Goal: Information Seeking & Learning: Understand process/instructions

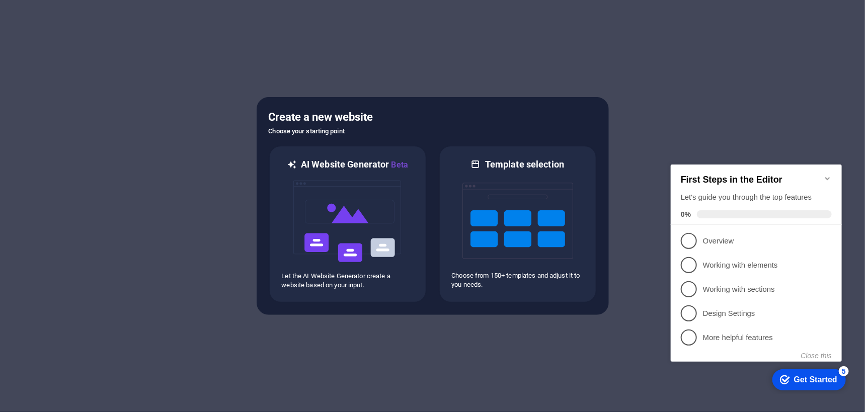
click at [804, 376] on div "Get Started" at bounding box center [815, 379] width 43 height 9
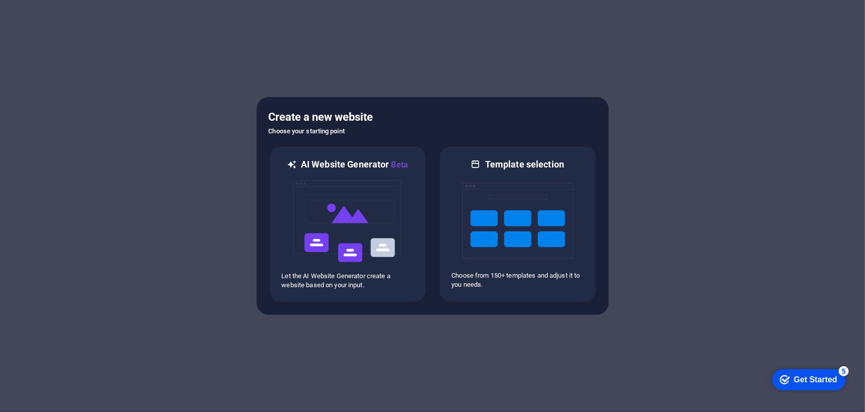
click at [837, 384] on div "Get Started" at bounding box center [815, 379] width 43 height 9
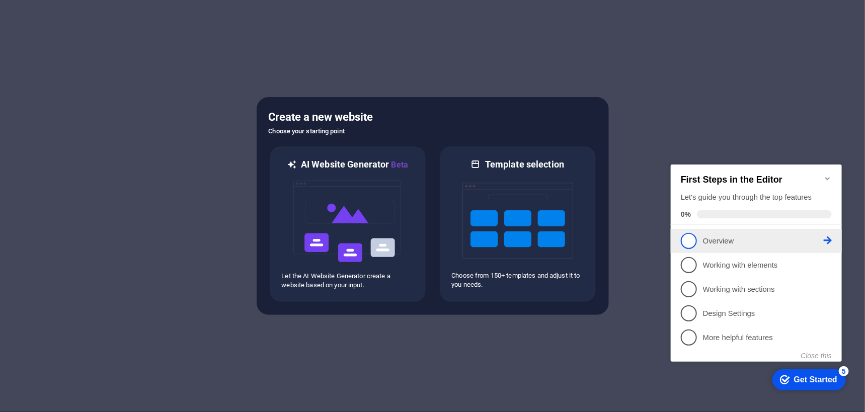
click at [756, 242] on p "Overview - incomplete" at bounding box center [763, 241] width 121 height 11
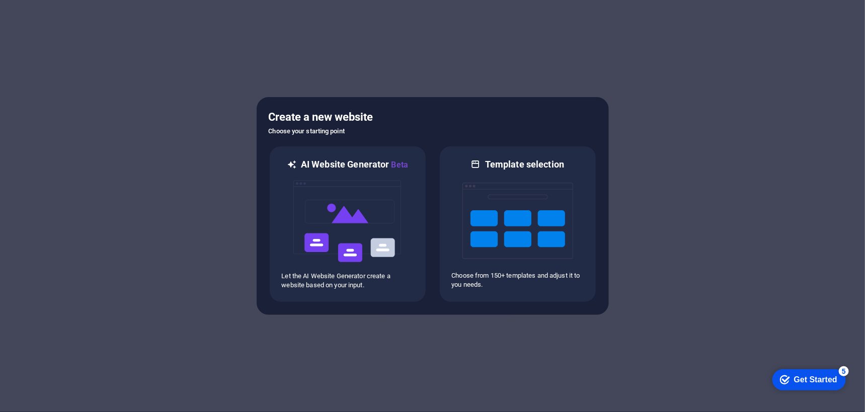
click at [804, 375] on div "Get Started" at bounding box center [815, 379] width 43 height 9
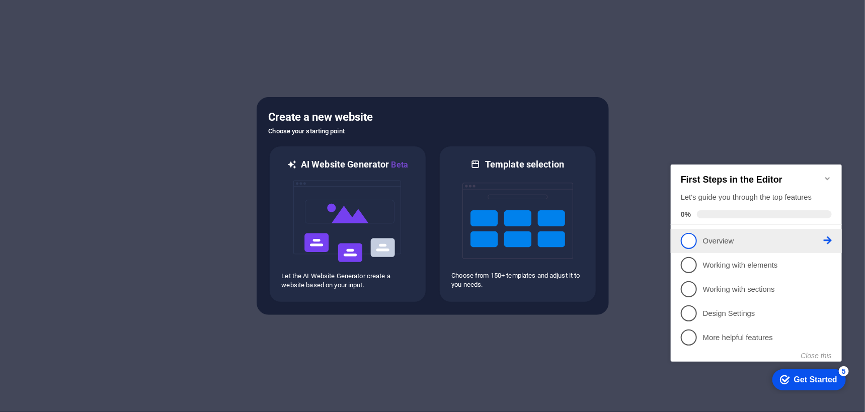
click at [827, 238] on icon at bounding box center [828, 240] width 8 height 8
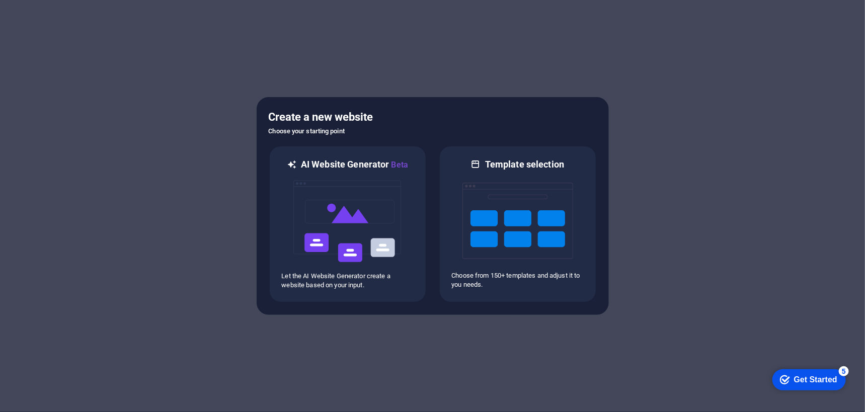
click at [837, 384] on div "Get Started" at bounding box center [815, 379] width 43 height 9
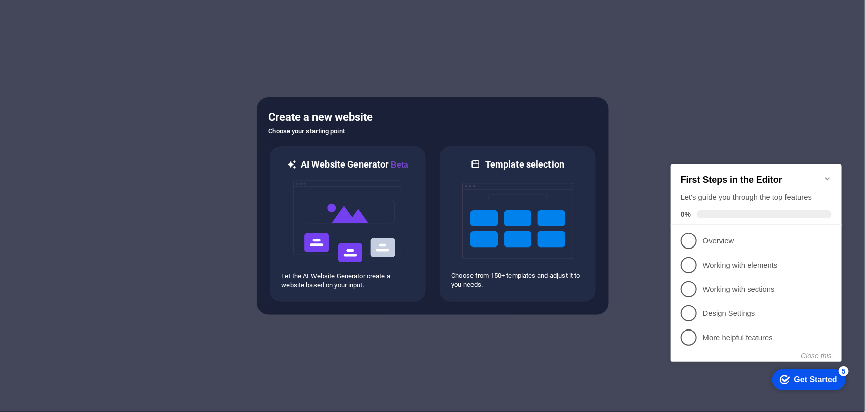
click at [707, 212] on span at bounding box center [764, 214] width 135 height 8
click at [690, 241] on span "1" at bounding box center [689, 241] width 16 height 16
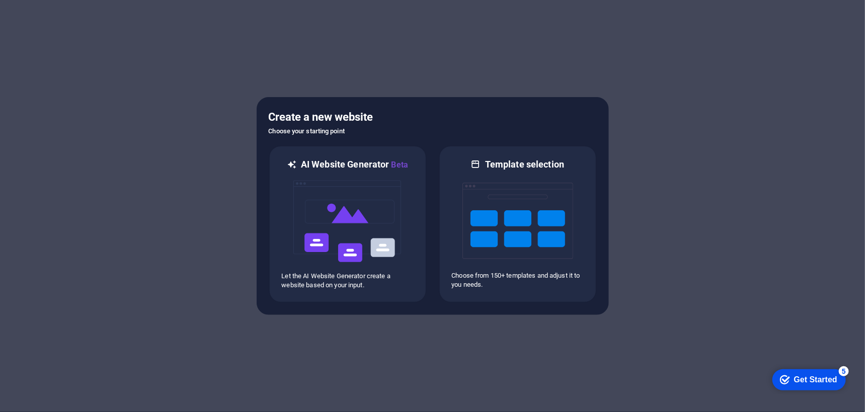
click at [821, 379] on div "Get Started" at bounding box center [815, 379] width 43 height 9
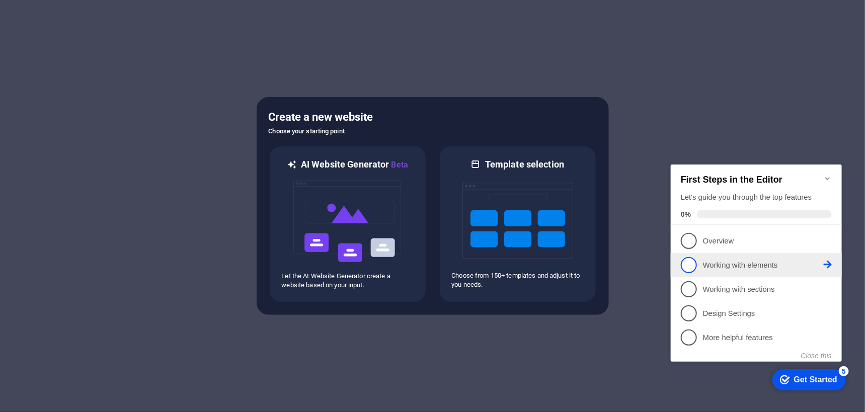
click at [760, 263] on p "Working with elements - incomplete" at bounding box center [763, 265] width 121 height 11
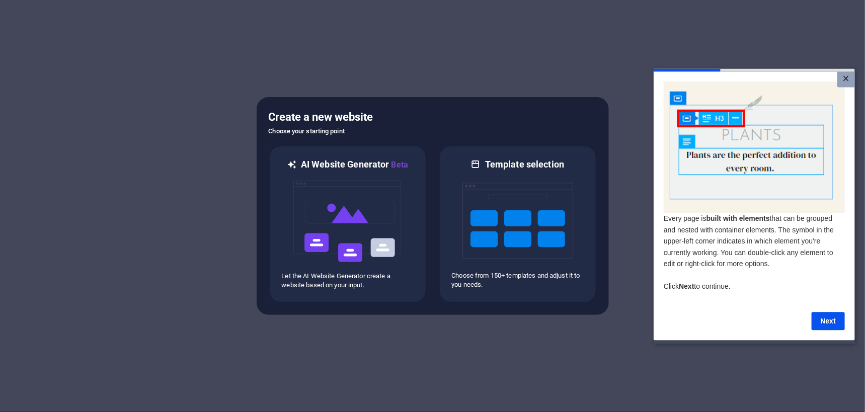
click at [843, 79] on link "×" at bounding box center [846, 79] width 18 height 16
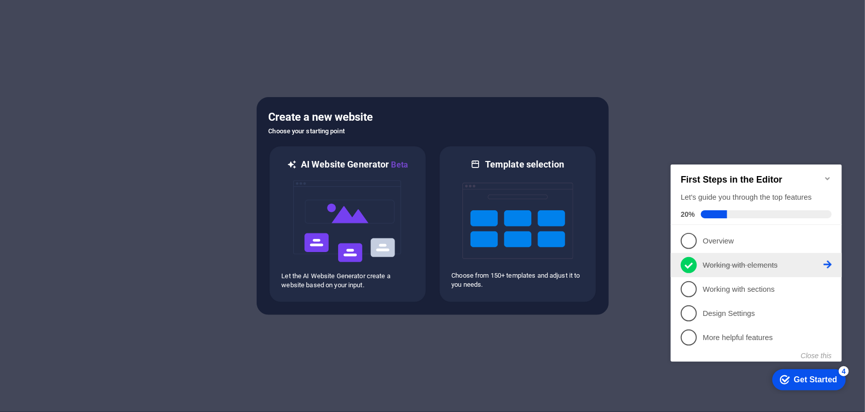
click at [721, 264] on p "Working with elements - completed" at bounding box center [763, 265] width 121 height 11
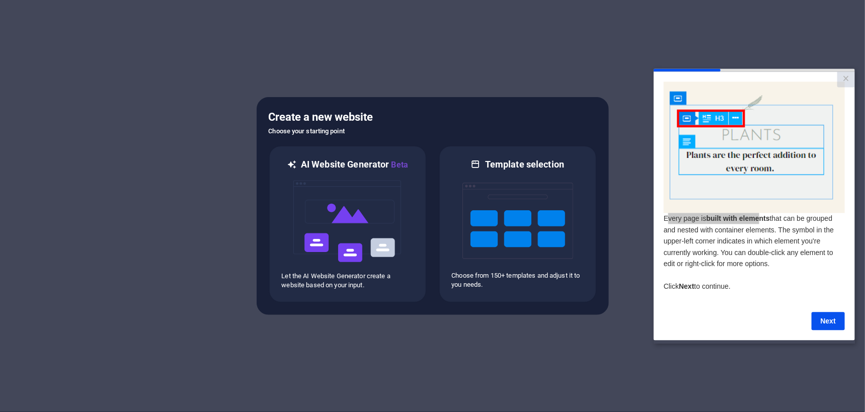
drag, startPoint x: 667, startPoint y: 224, endPoint x: 760, endPoint y: 225, distance: 92.6
click at [760, 225] on span "Every page is built with elements that can be grouped and nested with container…" at bounding box center [749, 240] width 170 height 53
drag, startPoint x: 671, startPoint y: 232, endPoint x: 776, endPoint y: 233, distance: 105.7
click at [776, 233] on span "Every page is built with elements that can be grouped and nested with container…" at bounding box center [749, 240] width 170 height 53
drag, startPoint x: 671, startPoint y: 245, endPoint x: 814, endPoint y: 245, distance: 142.5
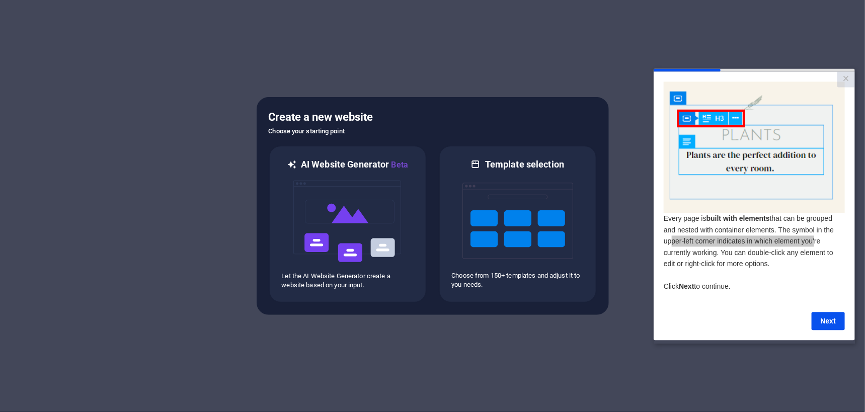
click at [814, 245] on span "Every page is built with elements that can be grouped and nested with container…" at bounding box center [749, 240] width 170 height 53
drag, startPoint x: 718, startPoint y: 254, endPoint x: 799, endPoint y: 263, distance: 81.5
click at [799, 263] on p "Every page is built with elements that can be grouped and nested with container…" at bounding box center [754, 251] width 181 height 79
click at [817, 318] on link "Next" at bounding box center [828, 321] width 33 height 18
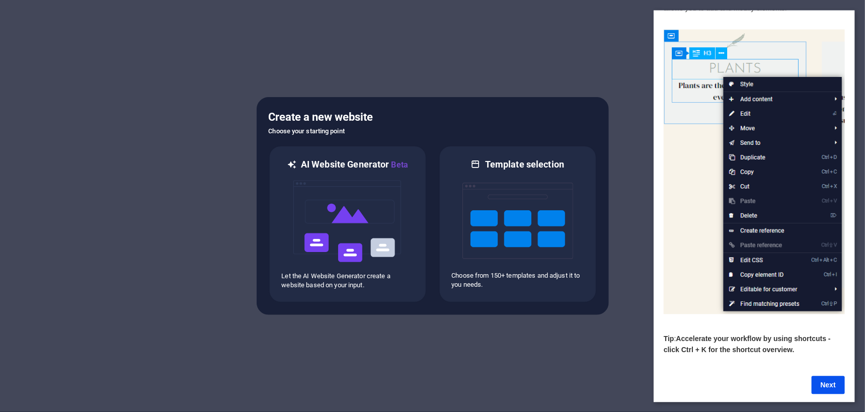
scroll to position [44, 0]
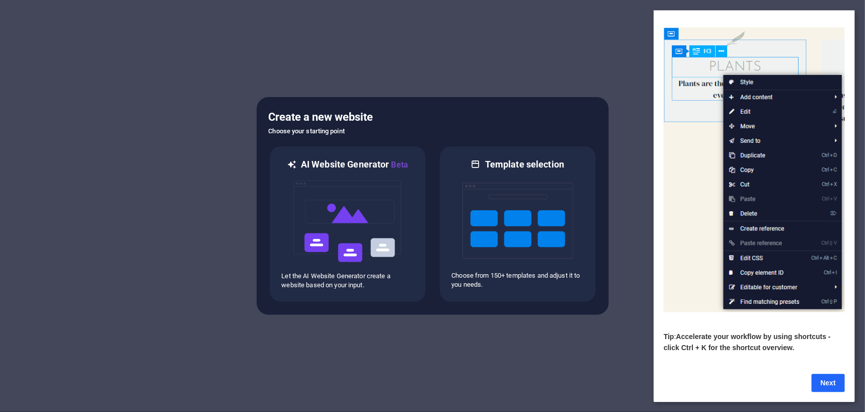
click at [838, 377] on link "Next" at bounding box center [828, 383] width 33 height 18
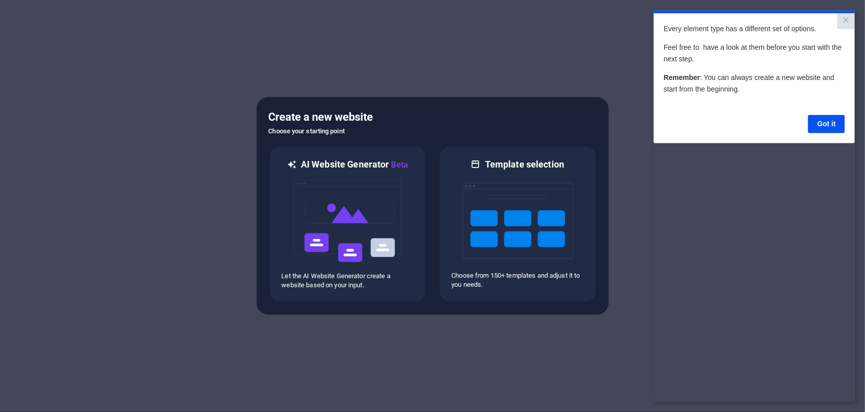
scroll to position [0, 0]
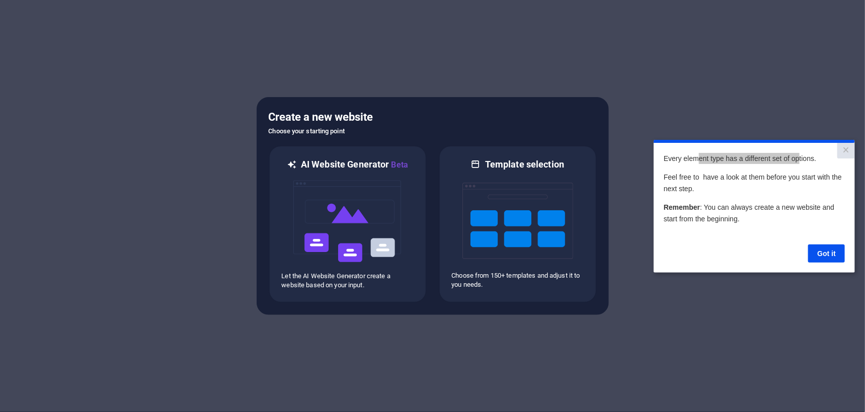
drag, startPoint x: 698, startPoint y: 159, endPoint x: 797, endPoint y: 162, distance: 99.2
click at [797, 162] on span "Every element type has a different set of options." at bounding box center [740, 158] width 153 height 8
drag, startPoint x: 682, startPoint y: 175, endPoint x: 763, endPoint y: 188, distance: 82.1
click at [763, 188] on p "Feel free to have a look at them before you start with the next step." at bounding box center [754, 182] width 181 height 23
click at [746, 192] on p "Feel free to have a look at them before you start with the next step." at bounding box center [754, 182] width 181 height 23
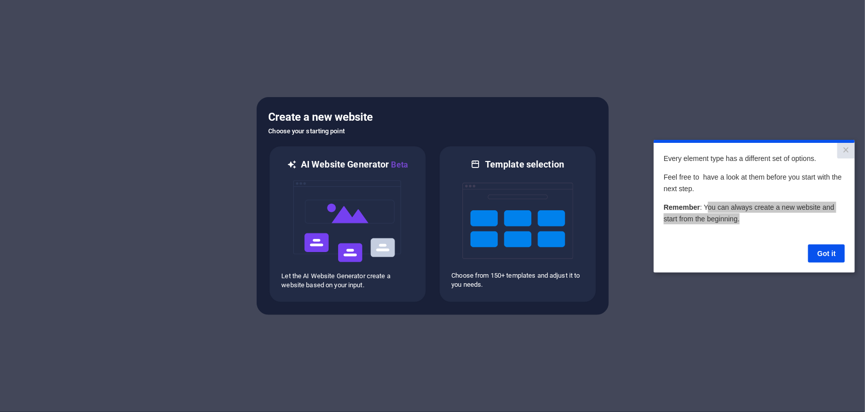
drag, startPoint x: 707, startPoint y: 203, endPoint x: 756, endPoint y: 221, distance: 51.6
click at [756, 221] on p "Remember : You can always create a new website and start from the beginning." at bounding box center [754, 212] width 181 height 23
click at [784, 218] on p "Remember : You can always create a new website and start from the beginning." at bounding box center [754, 212] width 181 height 23
click at [819, 251] on link "Got it" at bounding box center [826, 253] width 37 height 18
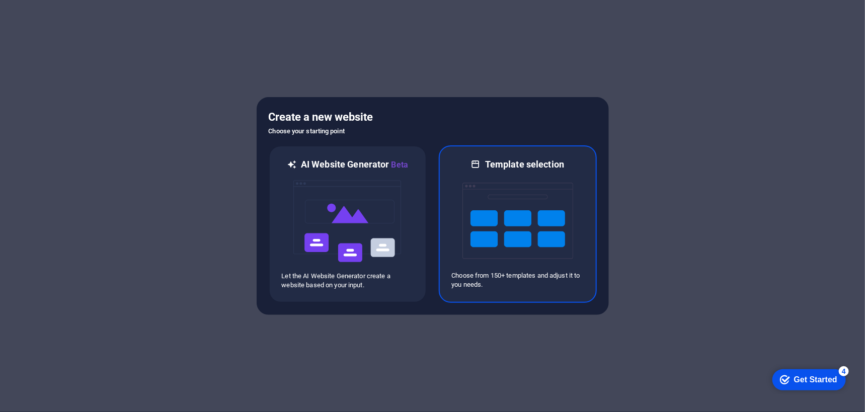
click at [500, 219] on img at bounding box center [518, 221] width 111 height 101
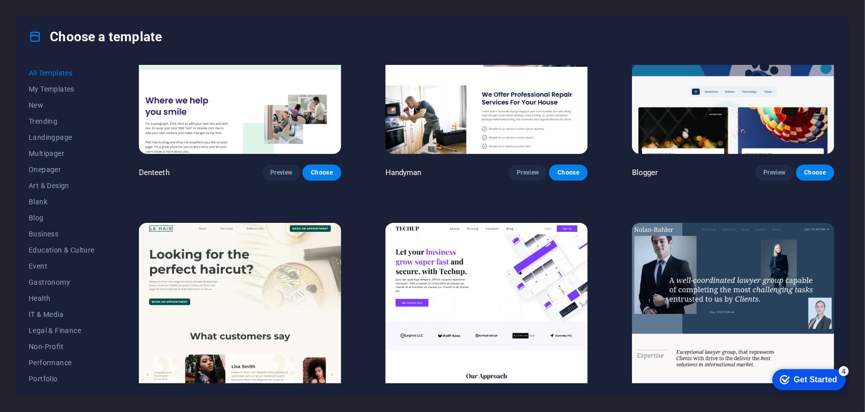
scroll to position [3424, 0]
